Goal: Communication & Community: Answer question/provide support

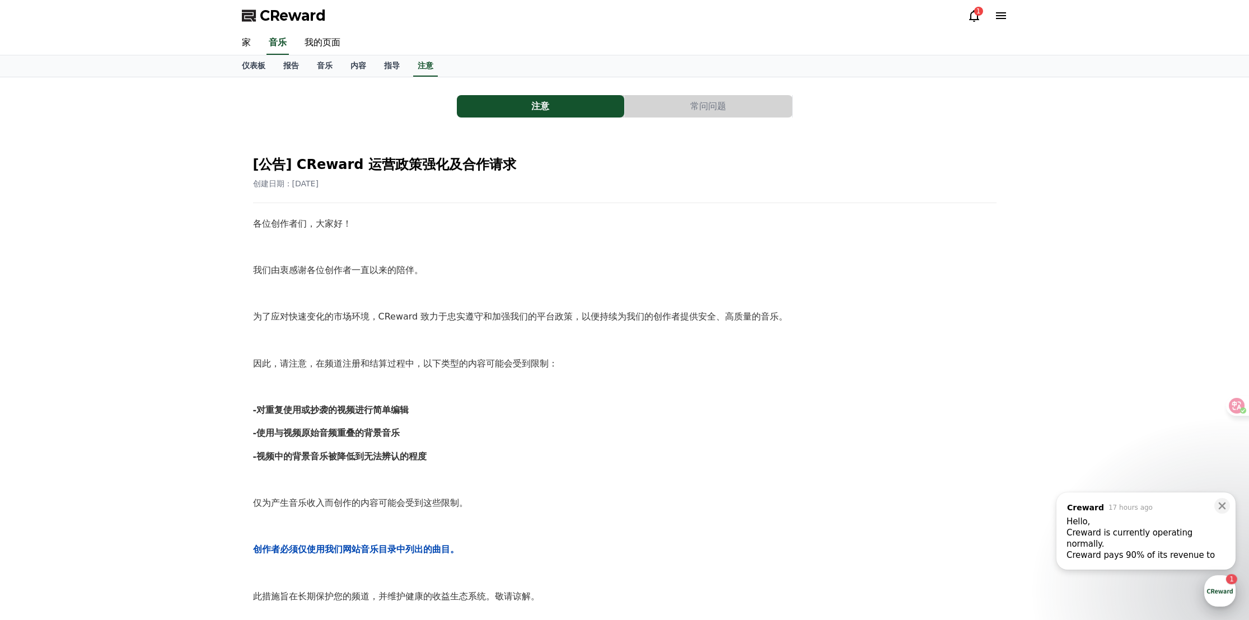
click at [1225, 589] on div "button" at bounding box center [1219, 590] width 31 height 31
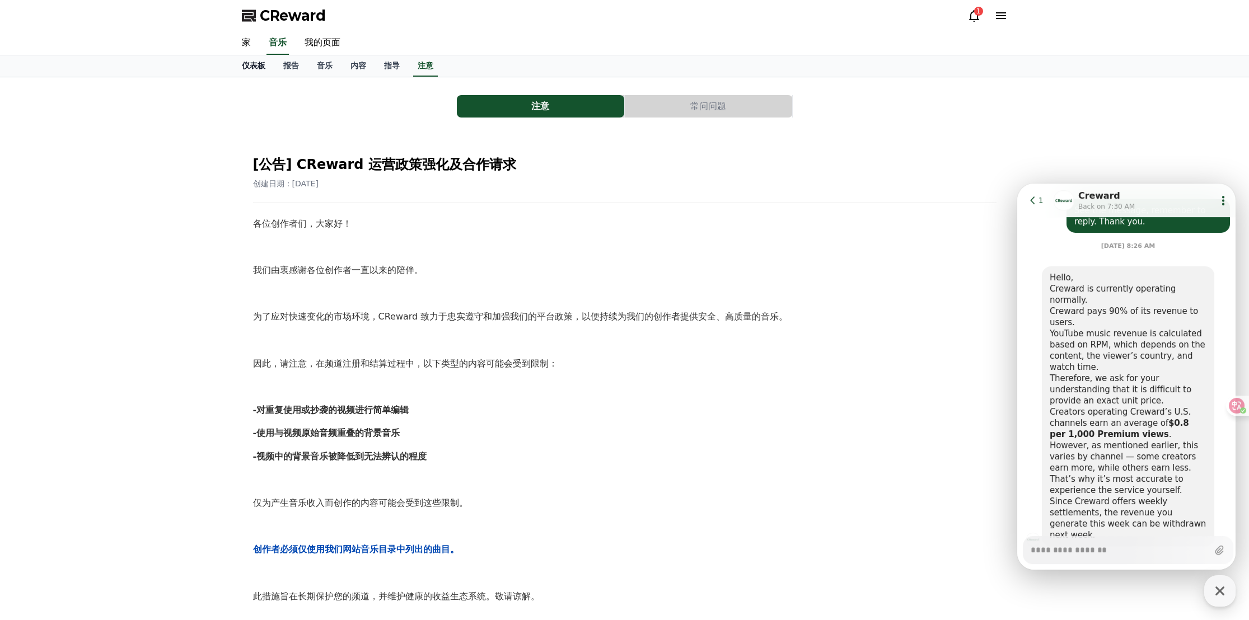
click at [254, 67] on font "仪表板" at bounding box center [254, 65] width 24 height 9
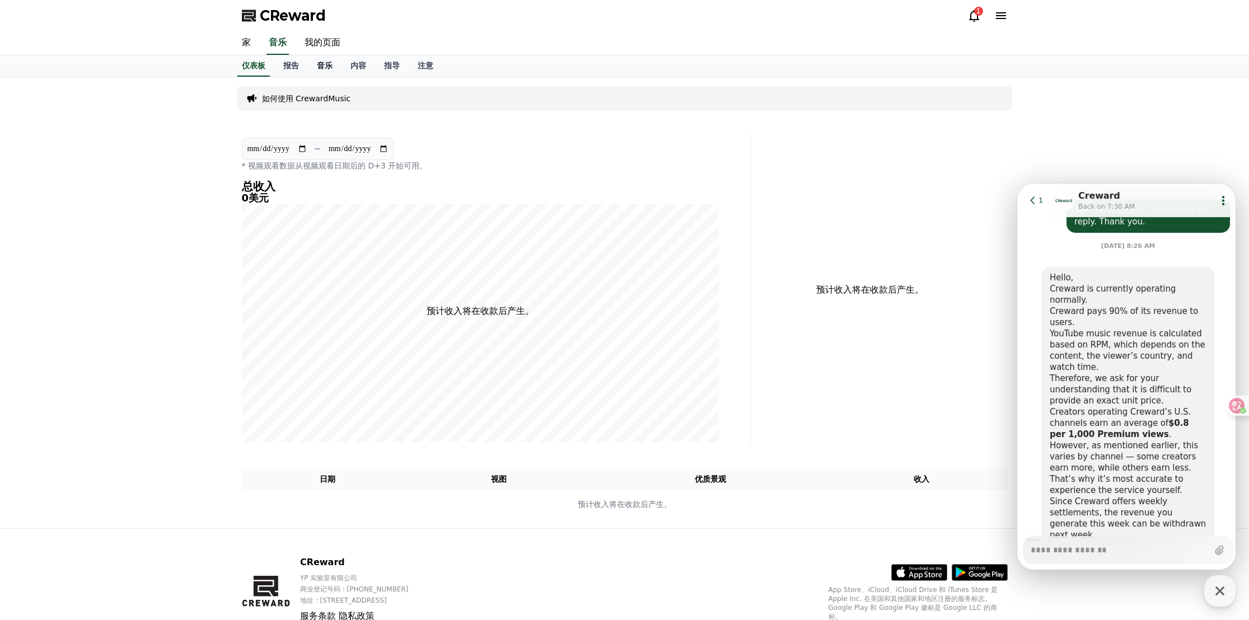
click at [317, 64] on font "音乐" at bounding box center [325, 65] width 16 height 9
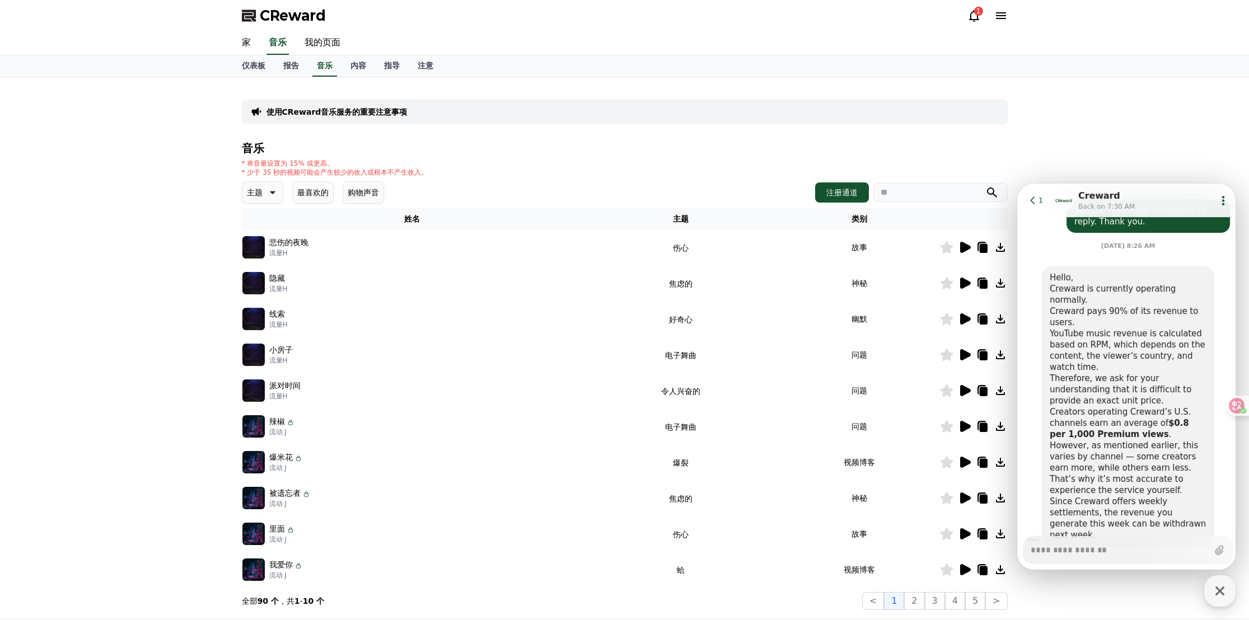
click at [975, 11] on div "1" at bounding box center [978, 11] width 9 height 9
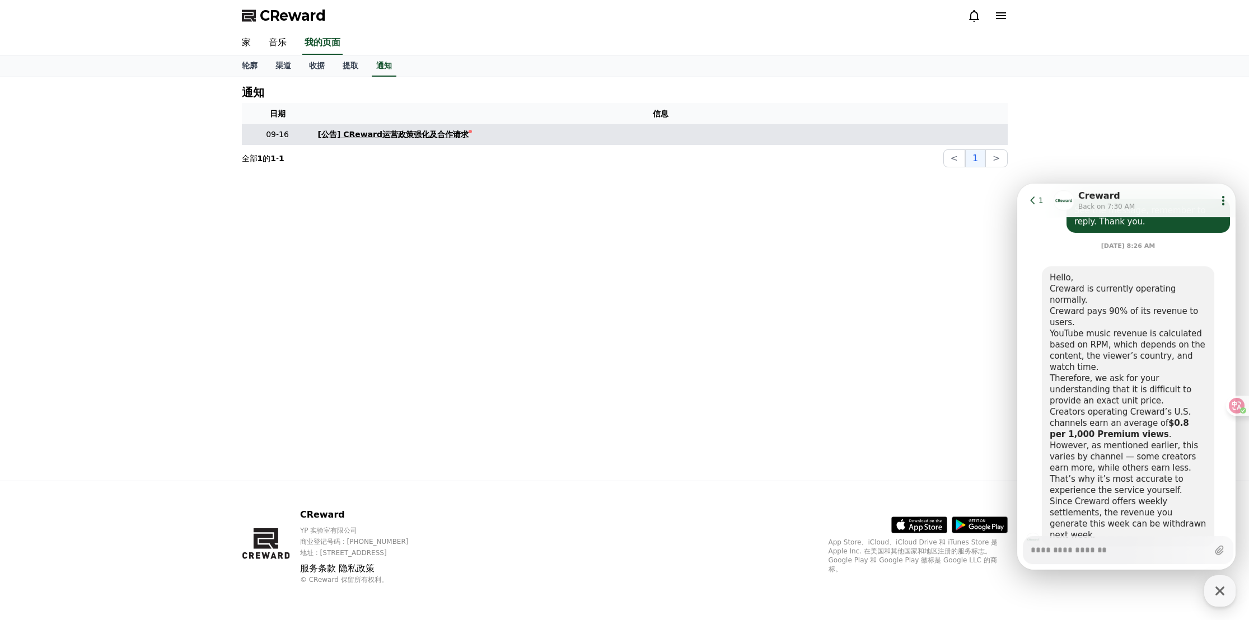
click at [395, 138] on font "[公告] CReward运营政策强化及合作请求" at bounding box center [393, 134] width 151 height 9
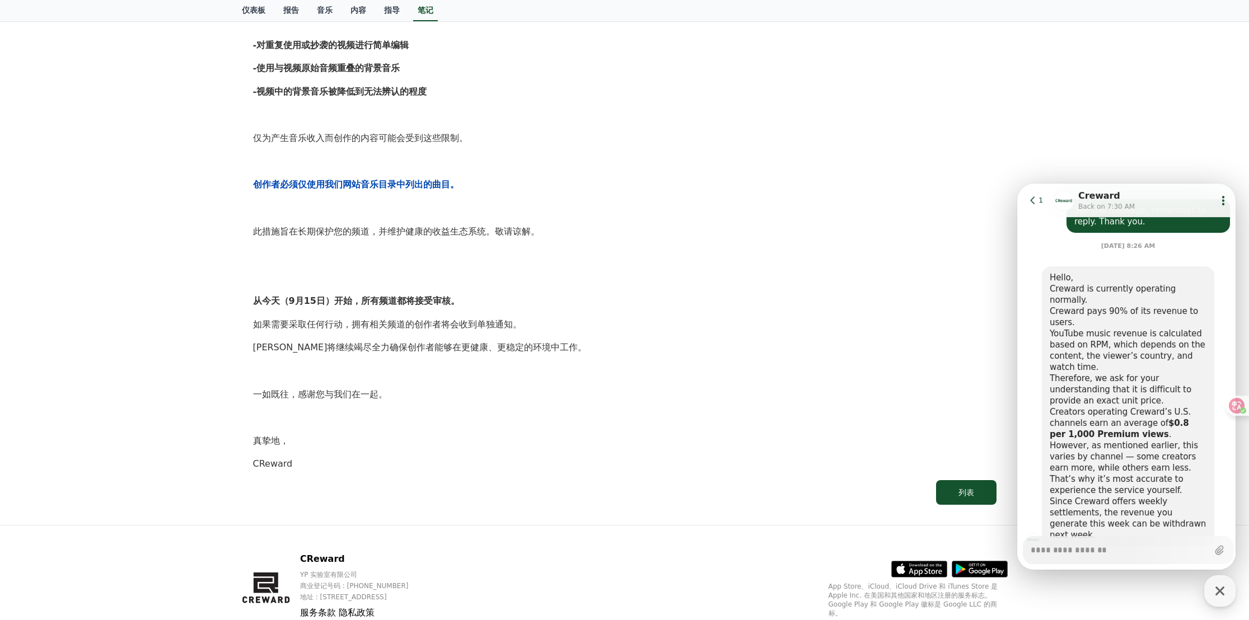
scroll to position [408, 0]
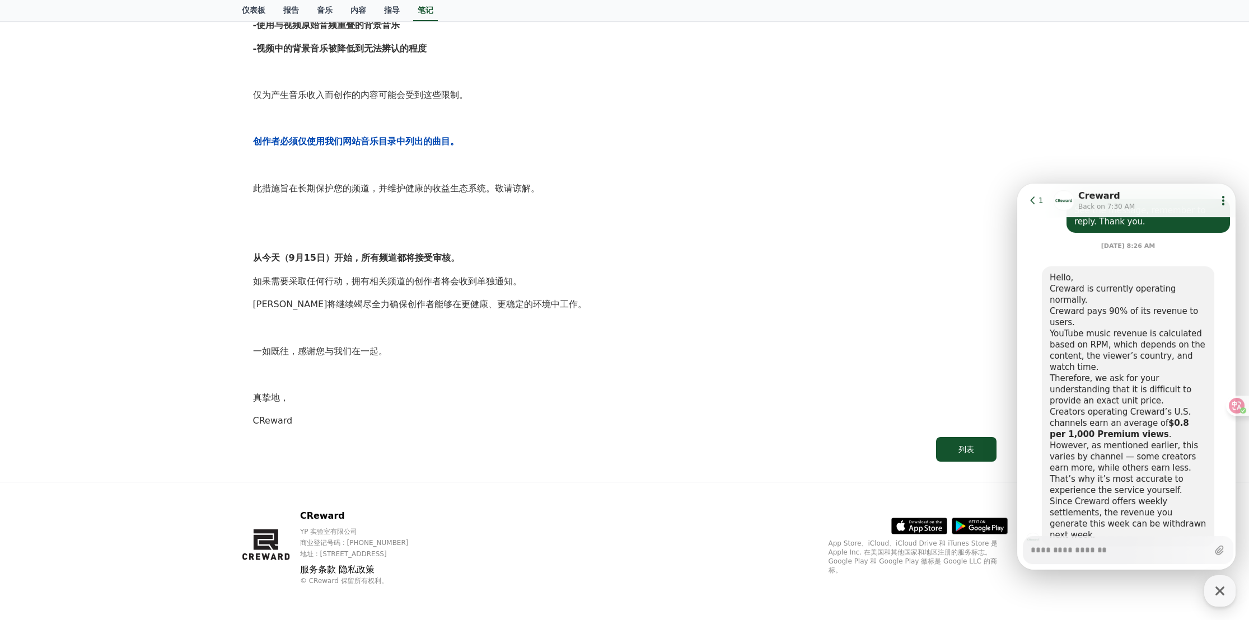
drag, startPoint x: 1101, startPoint y: 184, endPoint x: 1053, endPoint y: 551, distance: 370.8
click at [1053, 551] on textarea "Messenger Input Textarea" at bounding box center [1118, 546] width 177 height 19
click at [1062, 547] on textarea "Messenger Input Textarea" at bounding box center [1118, 546] width 177 height 19
paste textarea "**********"
type textarea "*"
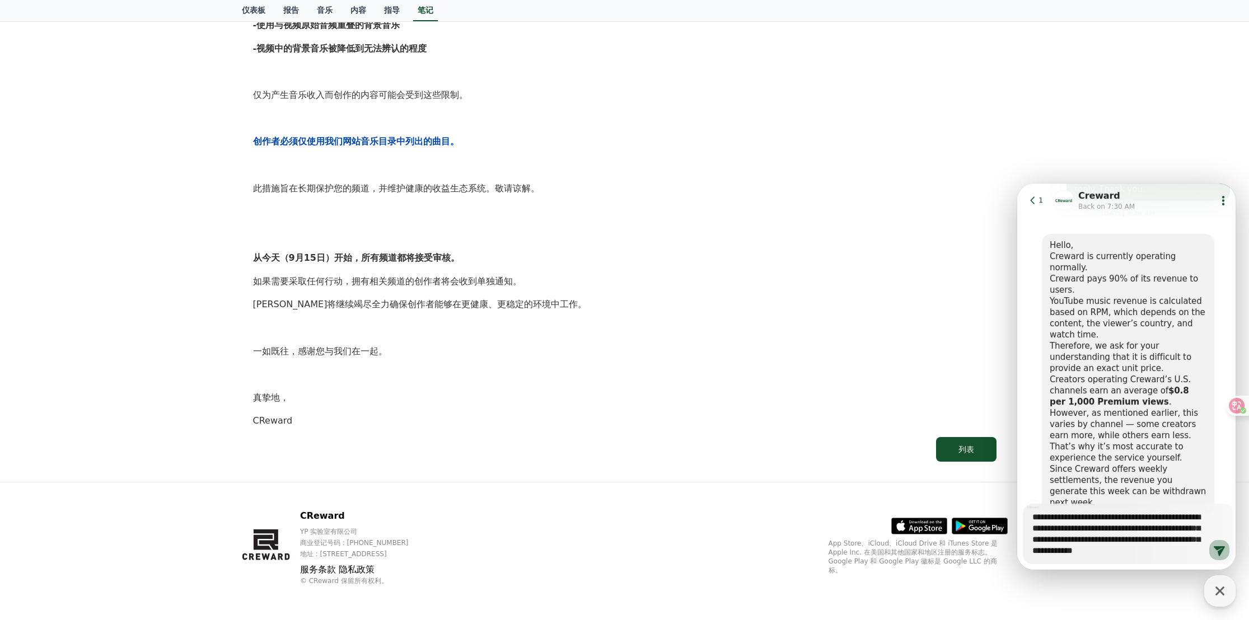
type textarea "**********"
click at [1212, 551] on icon at bounding box center [1218, 549] width 13 height 13
type textarea "*"
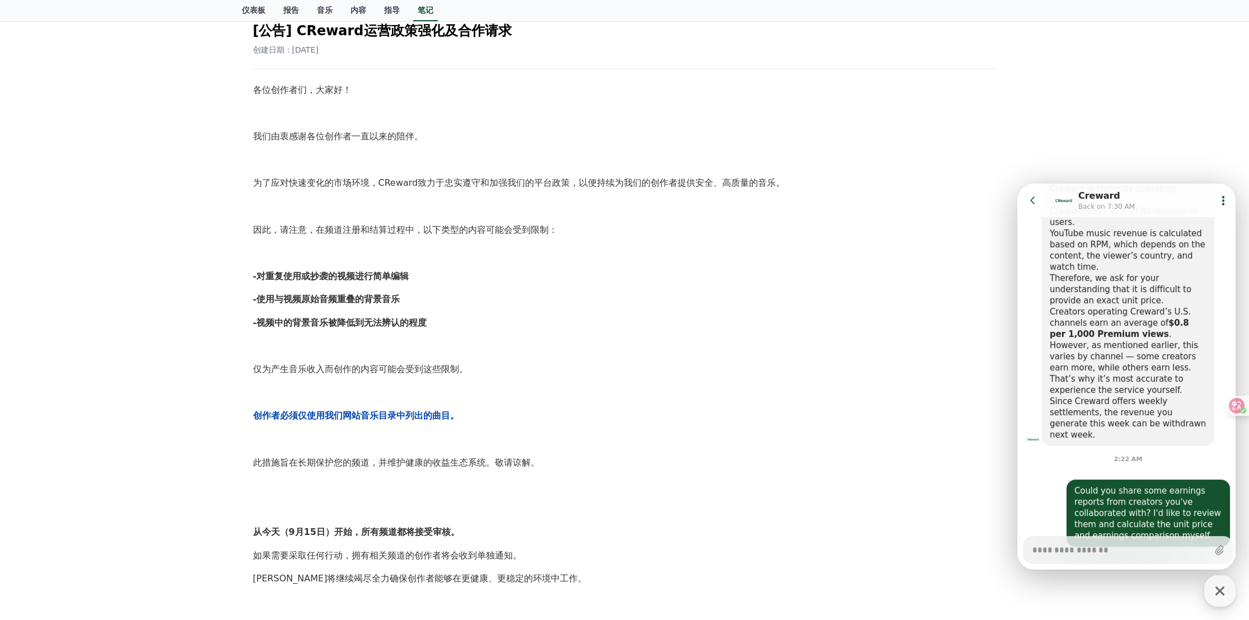
scroll to position [35, 0]
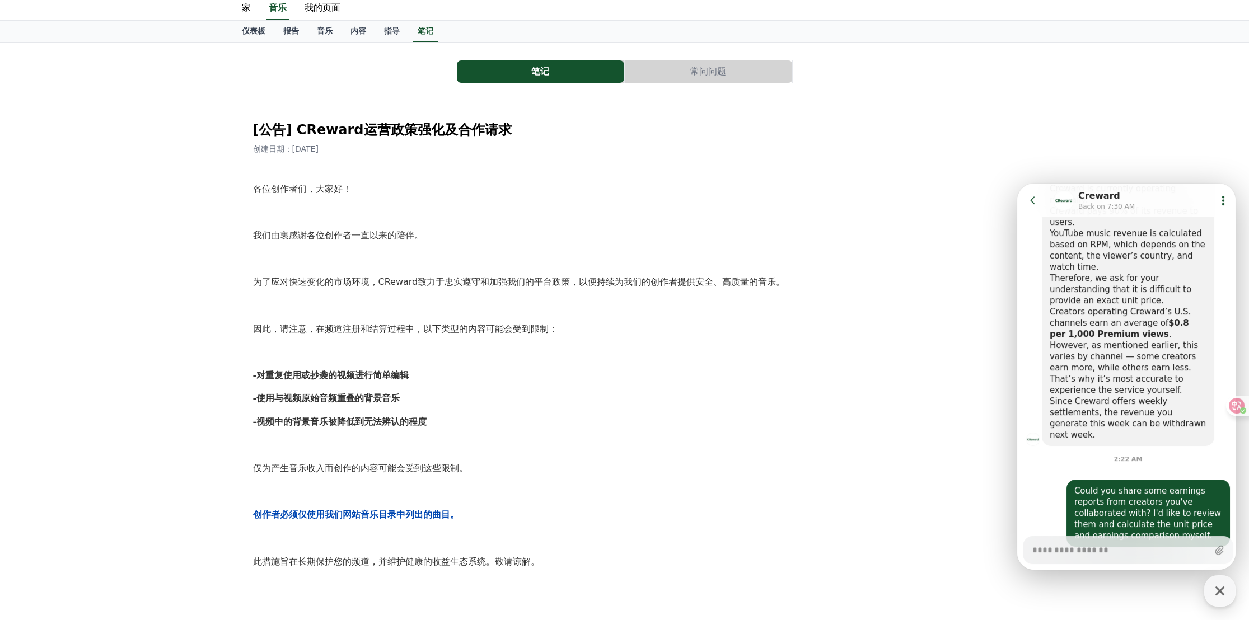
click at [1075, 550] on textarea "Messenger Input Textarea" at bounding box center [1119, 546] width 174 height 19
type textarea "*"
type textarea "***"
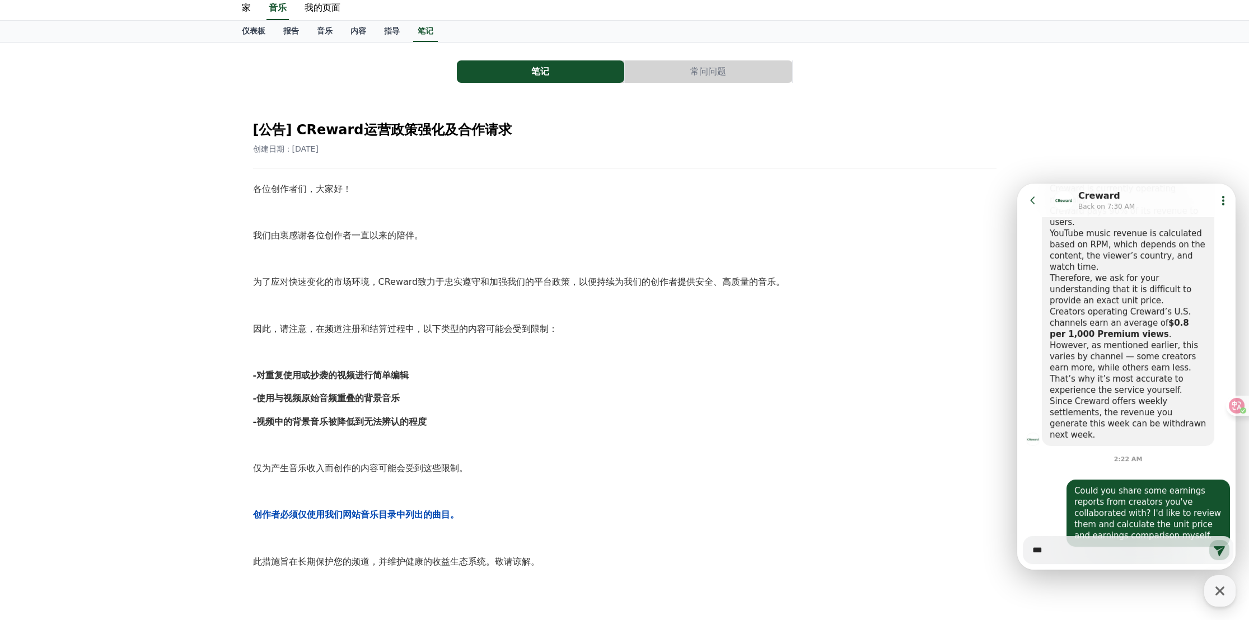
type textarea "*"
click at [1051, 554] on textarea "Messenger Input Textarea" at bounding box center [1119, 546] width 174 height 19
paste textarea "**********"
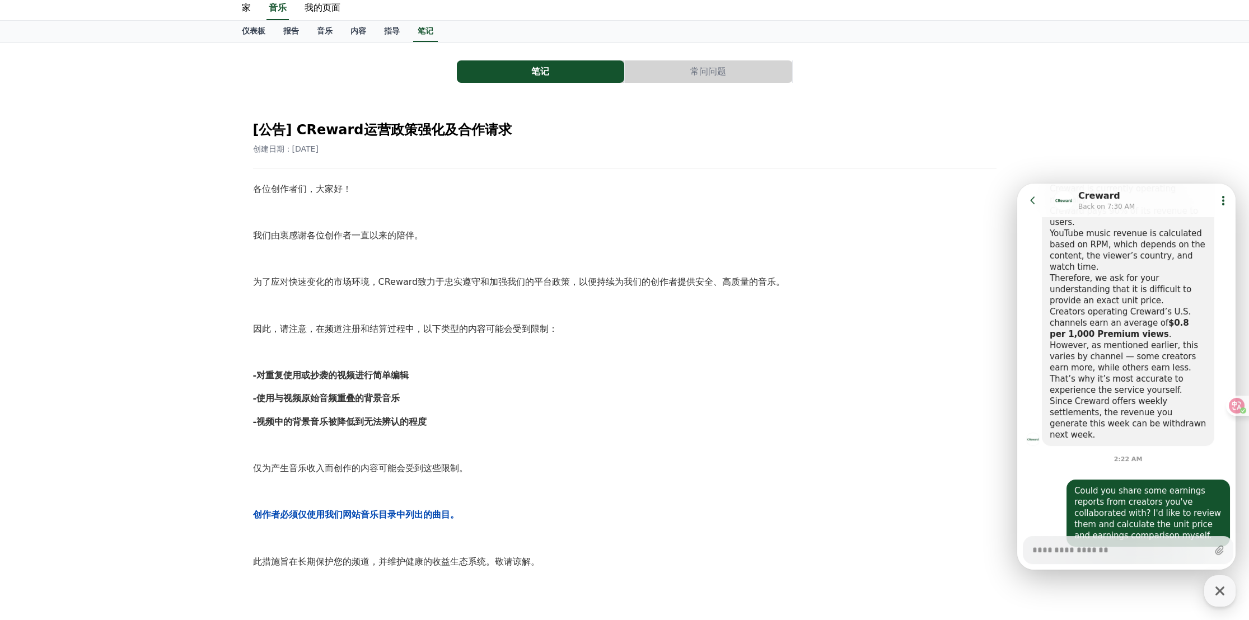
type textarea "*"
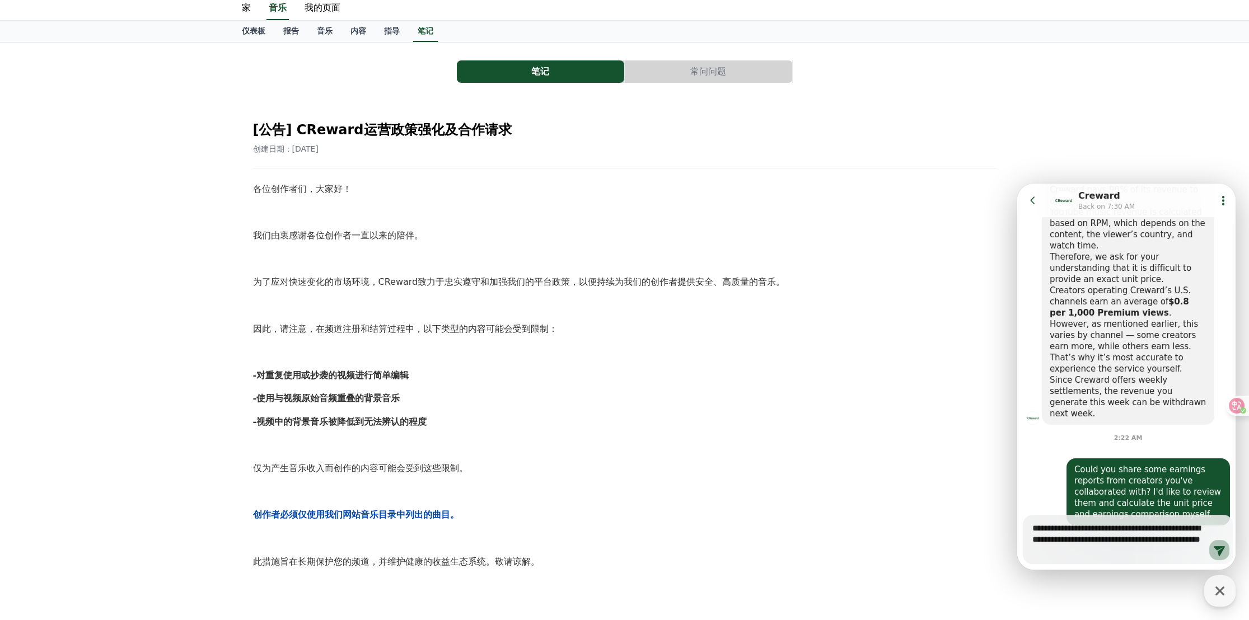
type textarea "**********"
click at [1220, 551] on icon at bounding box center [1218, 549] width 13 height 13
type textarea "*"
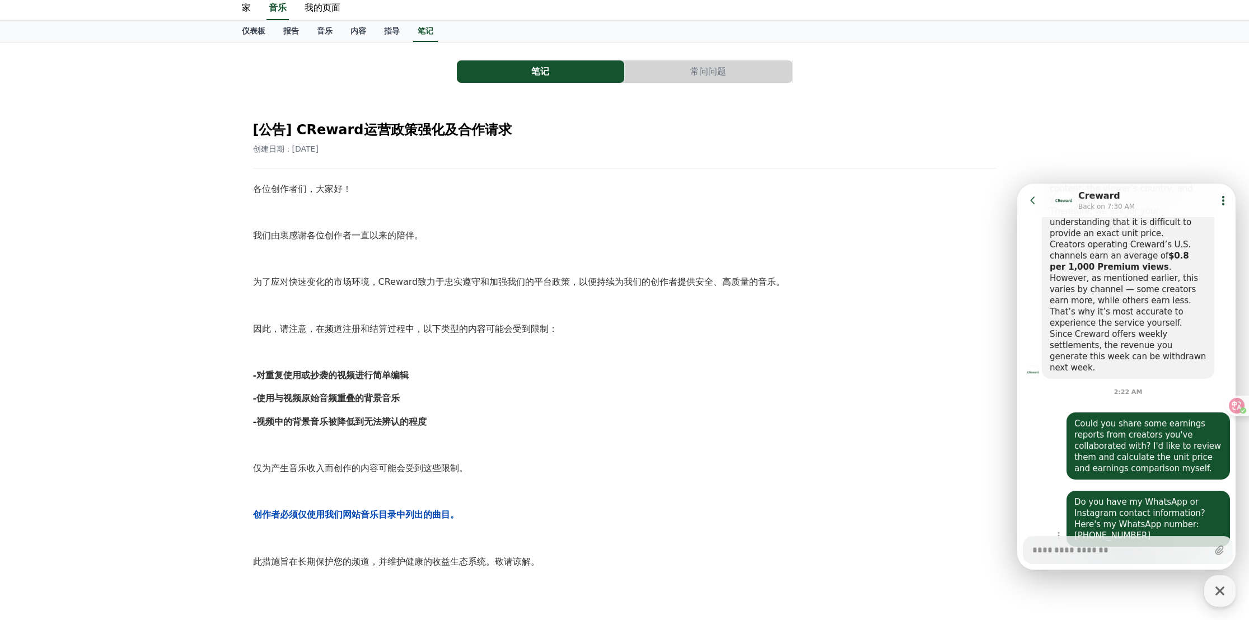
drag, startPoint x: 1089, startPoint y: 466, endPoint x: 1133, endPoint y: 491, distance: 50.6
click at [1133, 496] on div "Do you have my WhatsApp or Instagram contact information? Here's my WhatsApp nu…" at bounding box center [1148, 518] width 148 height 45
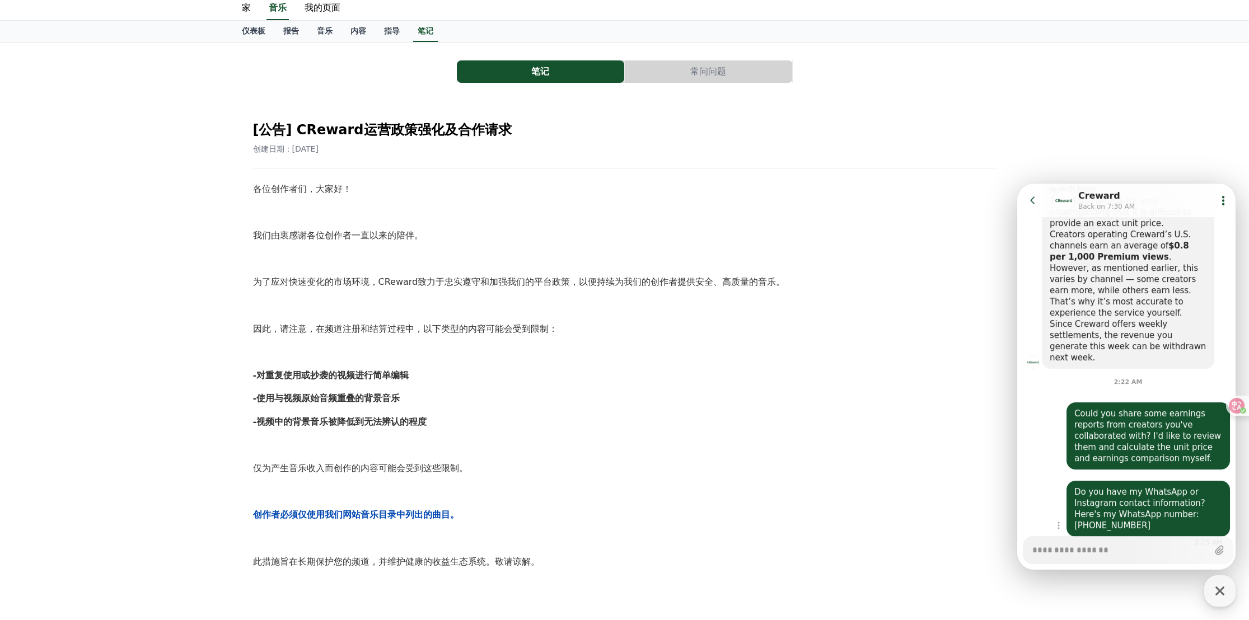
drag, startPoint x: 1133, startPoint y: 491, endPoint x: 1130, endPoint y: 485, distance: 6.5
click at [1130, 486] on div "Do you have my WhatsApp or Instagram contact information? Here's my WhatsApp nu…" at bounding box center [1147, 509] width 163 height 56
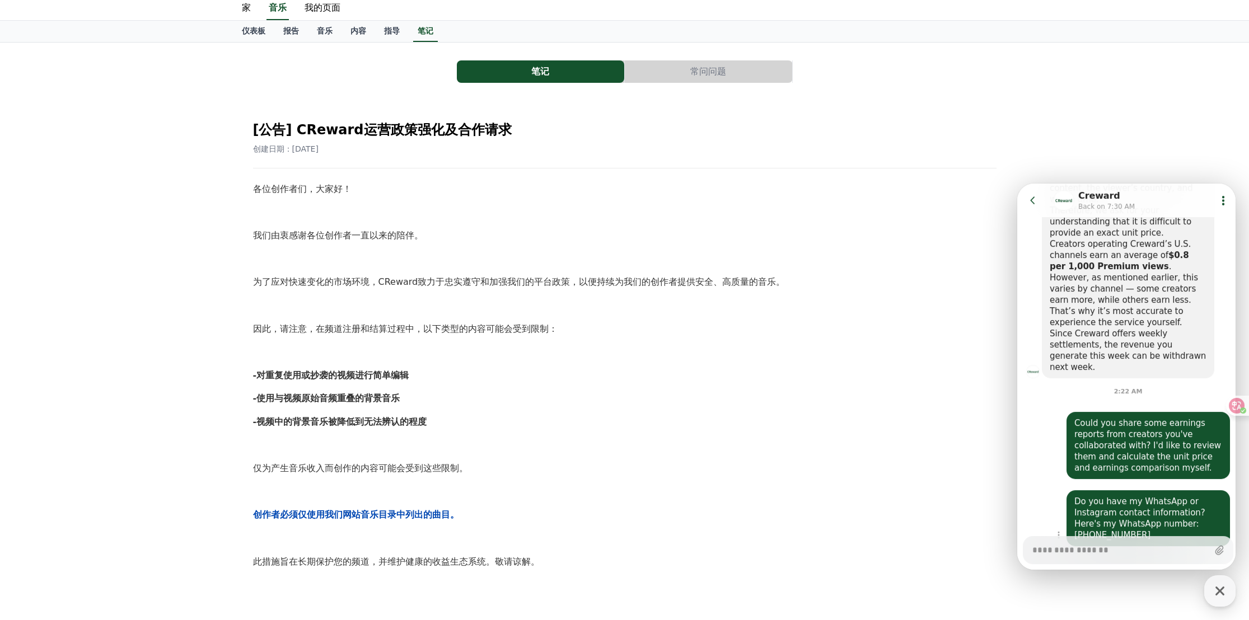
drag, startPoint x: 1131, startPoint y: 489, endPoint x: 1073, endPoint y: 447, distance: 71.0
click at [1073, 490] on div "Do you have my WhatsApp or Instagram contact information? Here's my WhatsApp nu…" at bounding box center [1147, 518] width 163 height 56
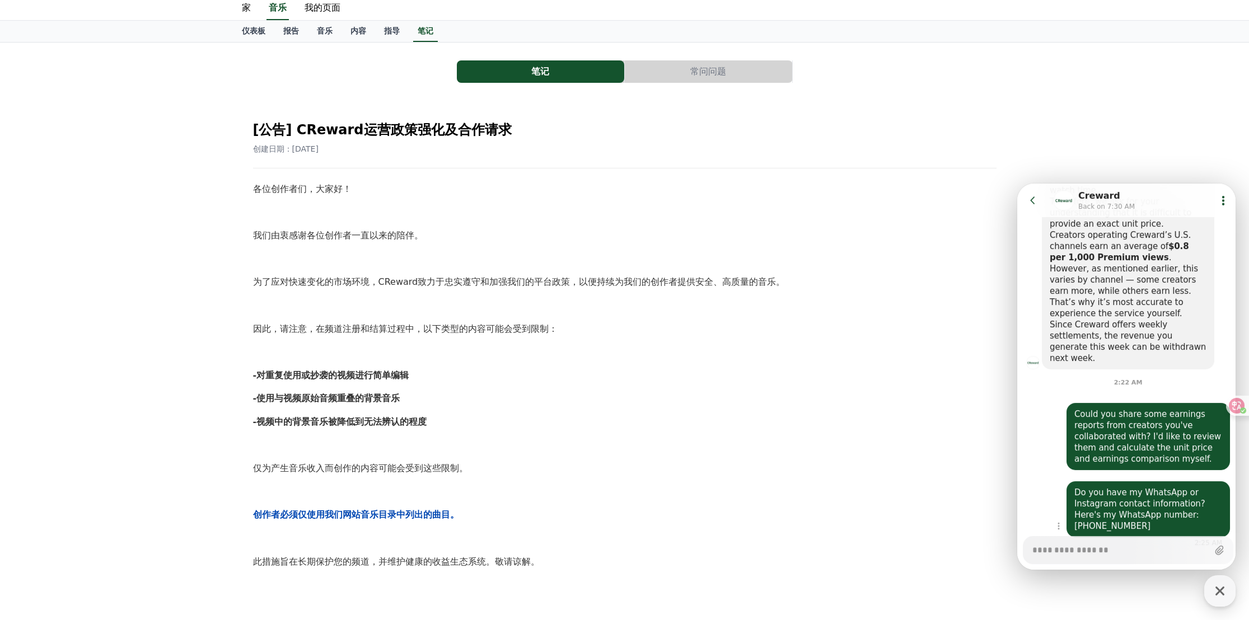
scroll to position [773, 0]
copy div "Do you have my WhatsApp or Instagram contact information? Here's my WhatsApp nu…"
type textarea "*"
